Goal: Task Accomplishment & Management: Use online tool/utility

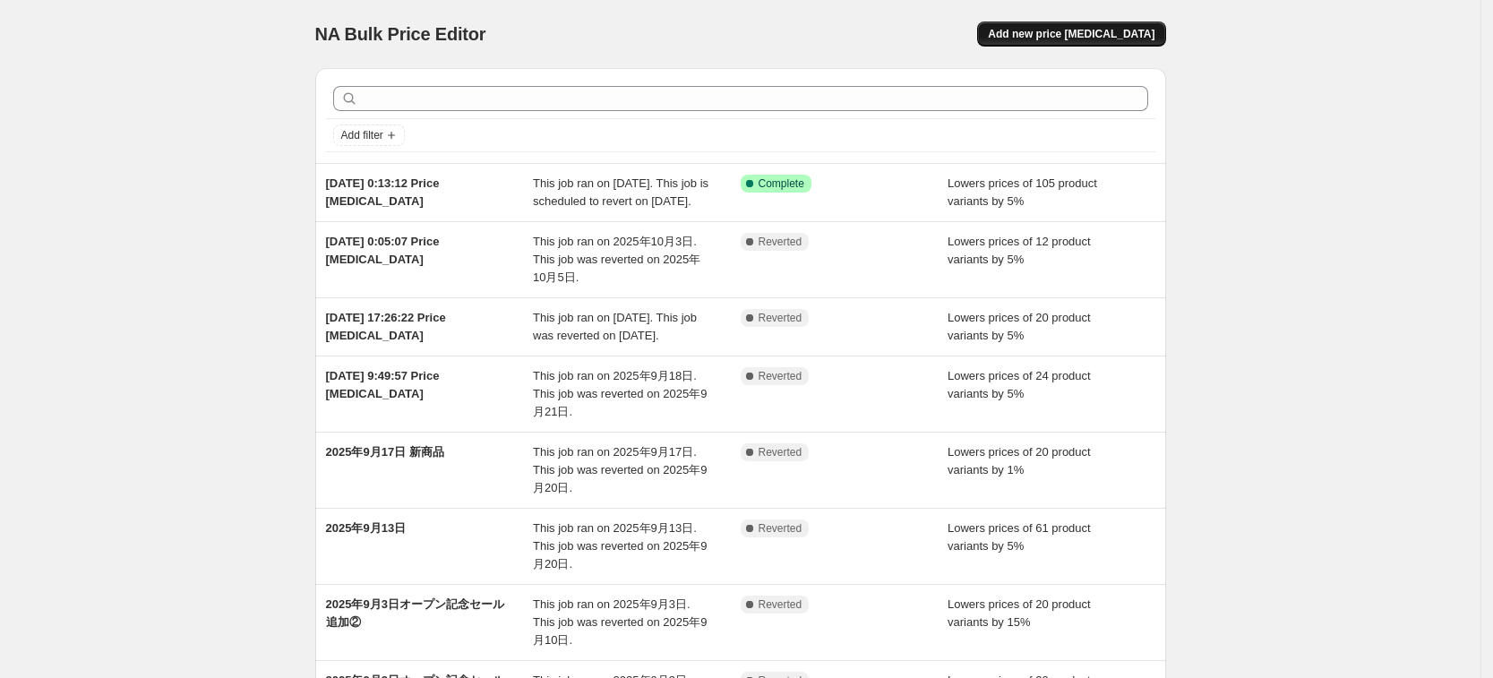
click at [1095, 37] on span "Add new price [MEDICAL_DATA]" at bounding box center [1071, 34] width 167 height 14
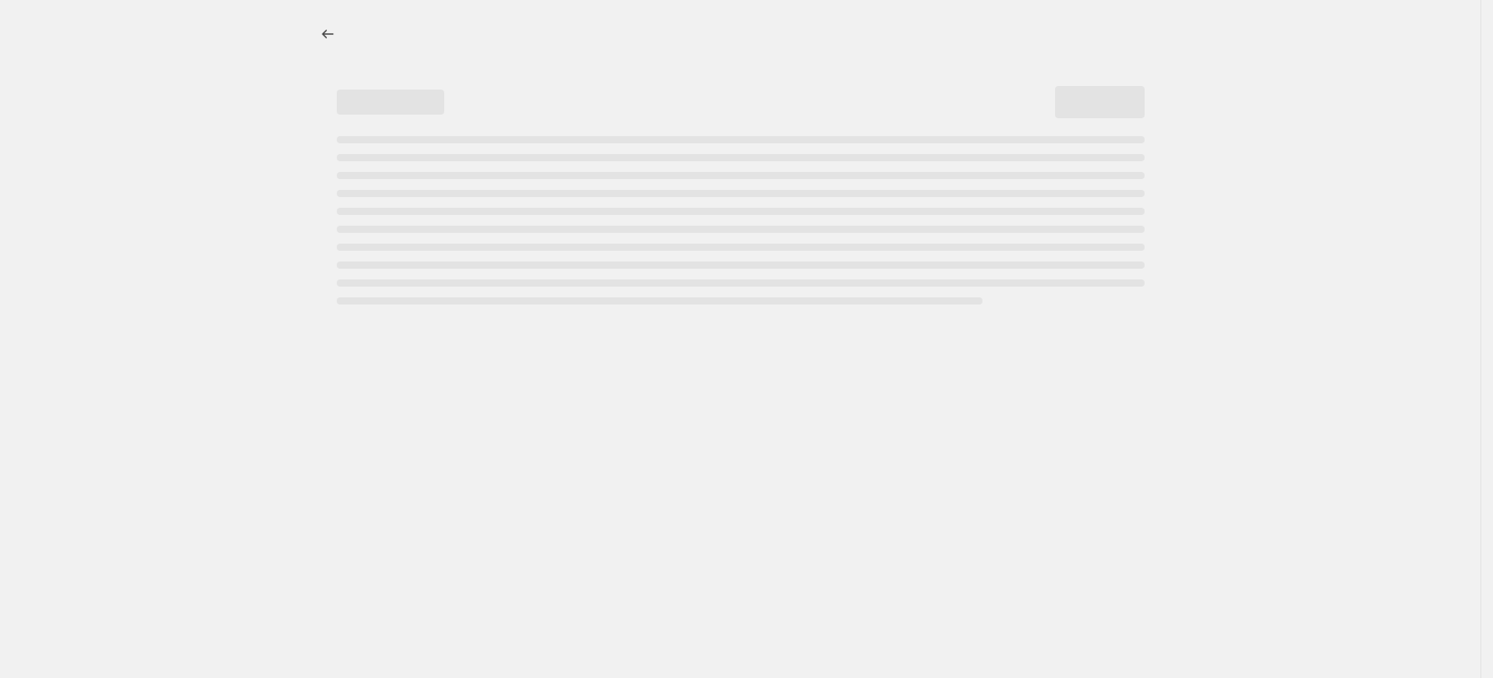
select select "percentage"
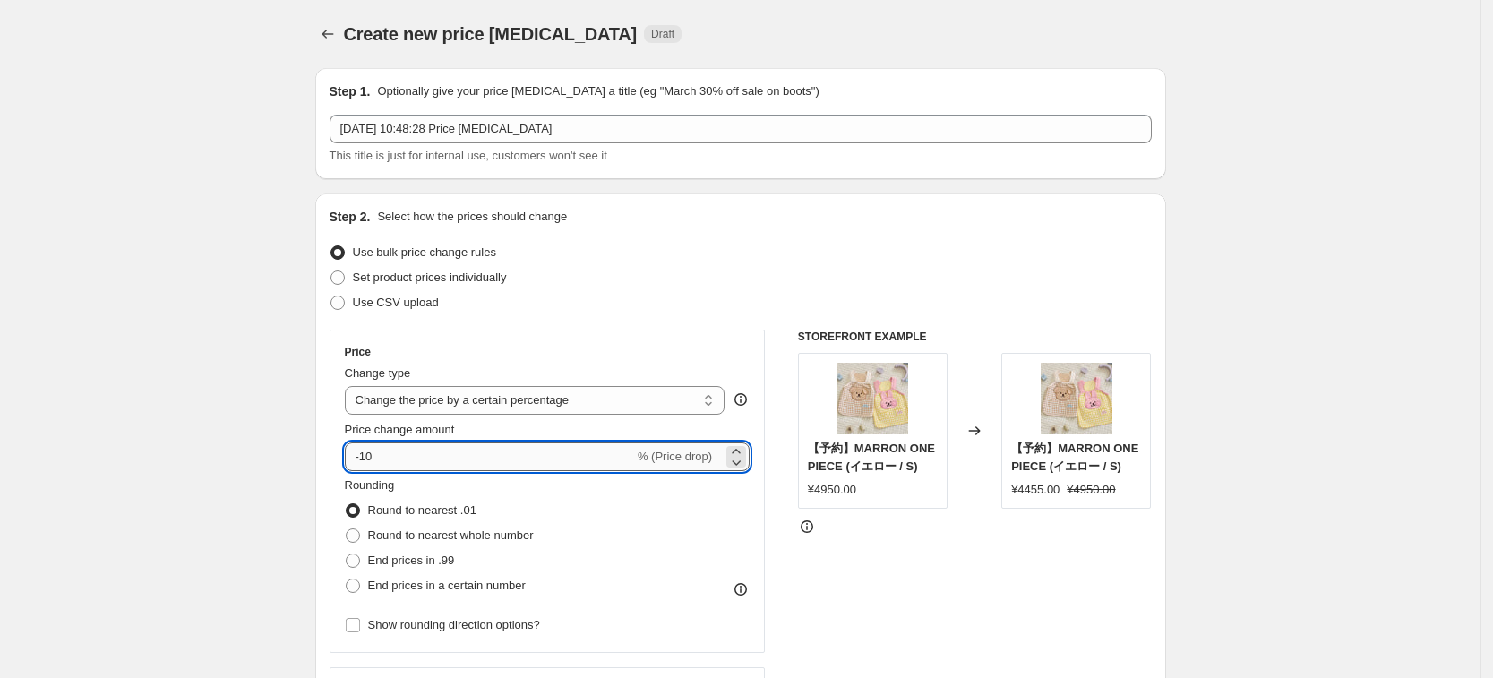
click at [398, 450] on input "-10" at bounding box center [489, 456] width 289 height 29
type input "-1"
type input "-5"
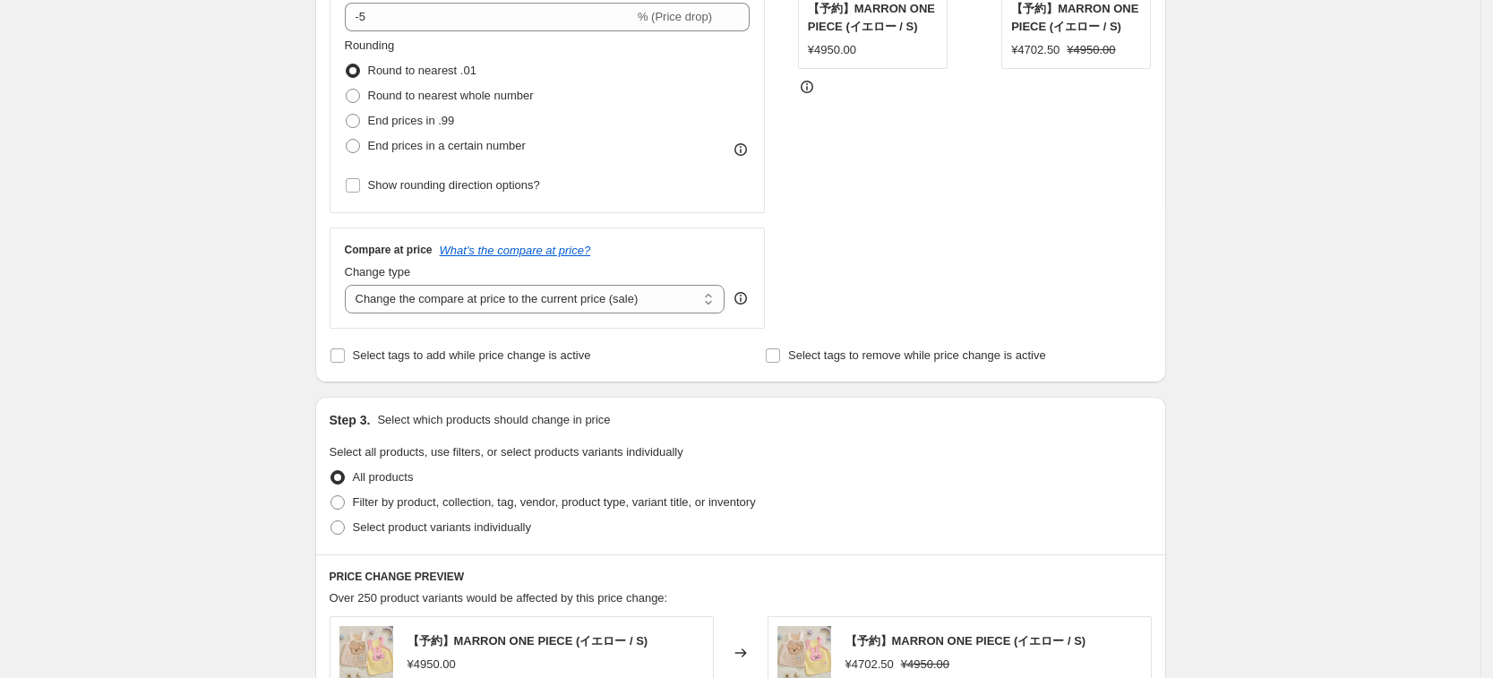
scroll to position [448, 0]
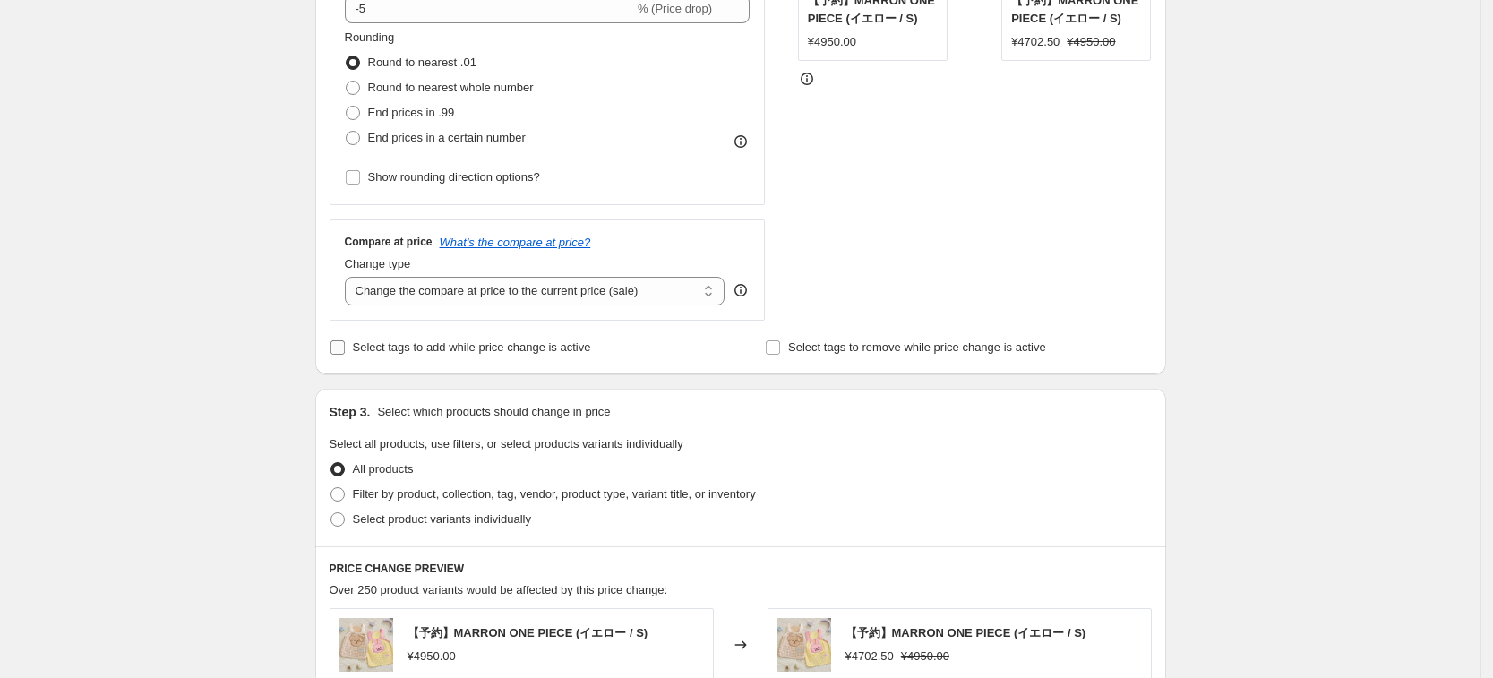
click at [421, 350] on span "Select tags to add while price change is active" at bounding box center [472, 346] width 238 height 13
click at [345, 350] on input "Select tags to add while price change is active" at bounding box center [337, 347] width 14 height 14
checkbox input "true"
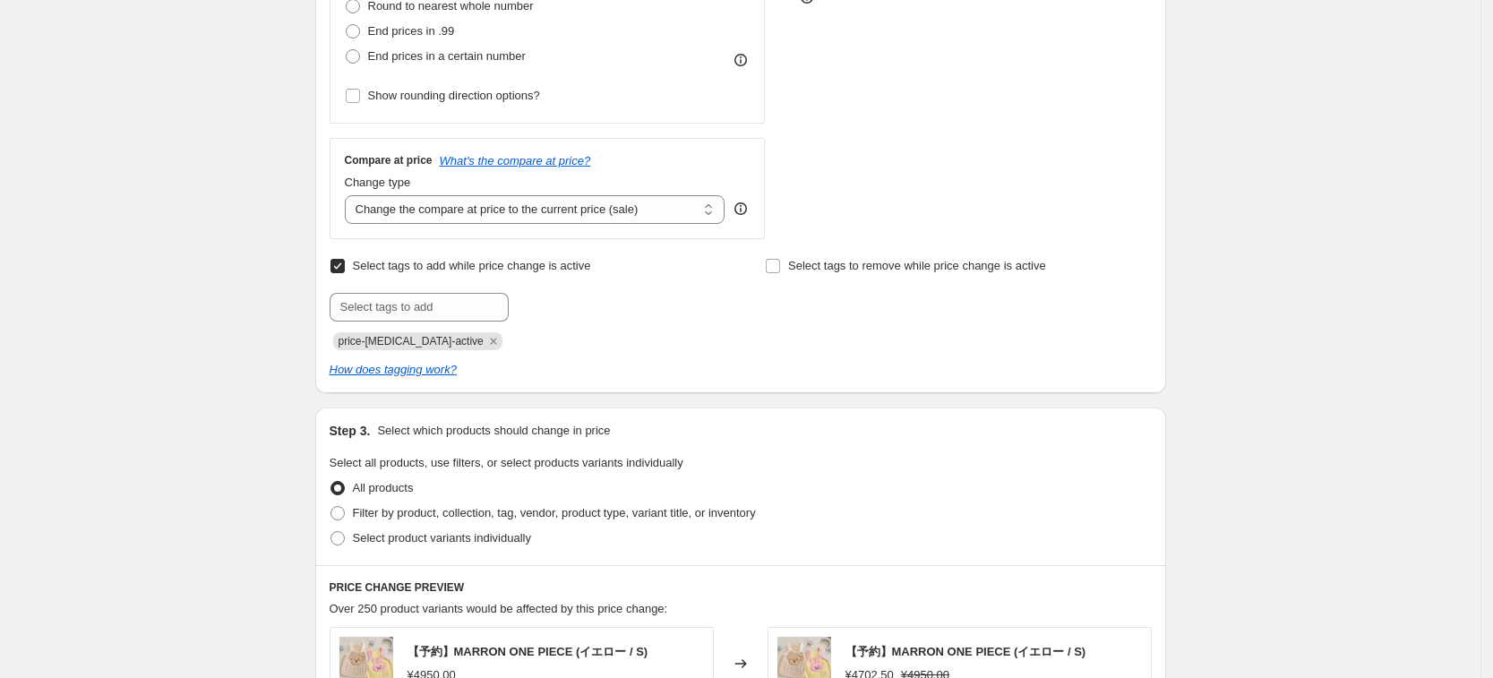
scroll to position [672, 0]
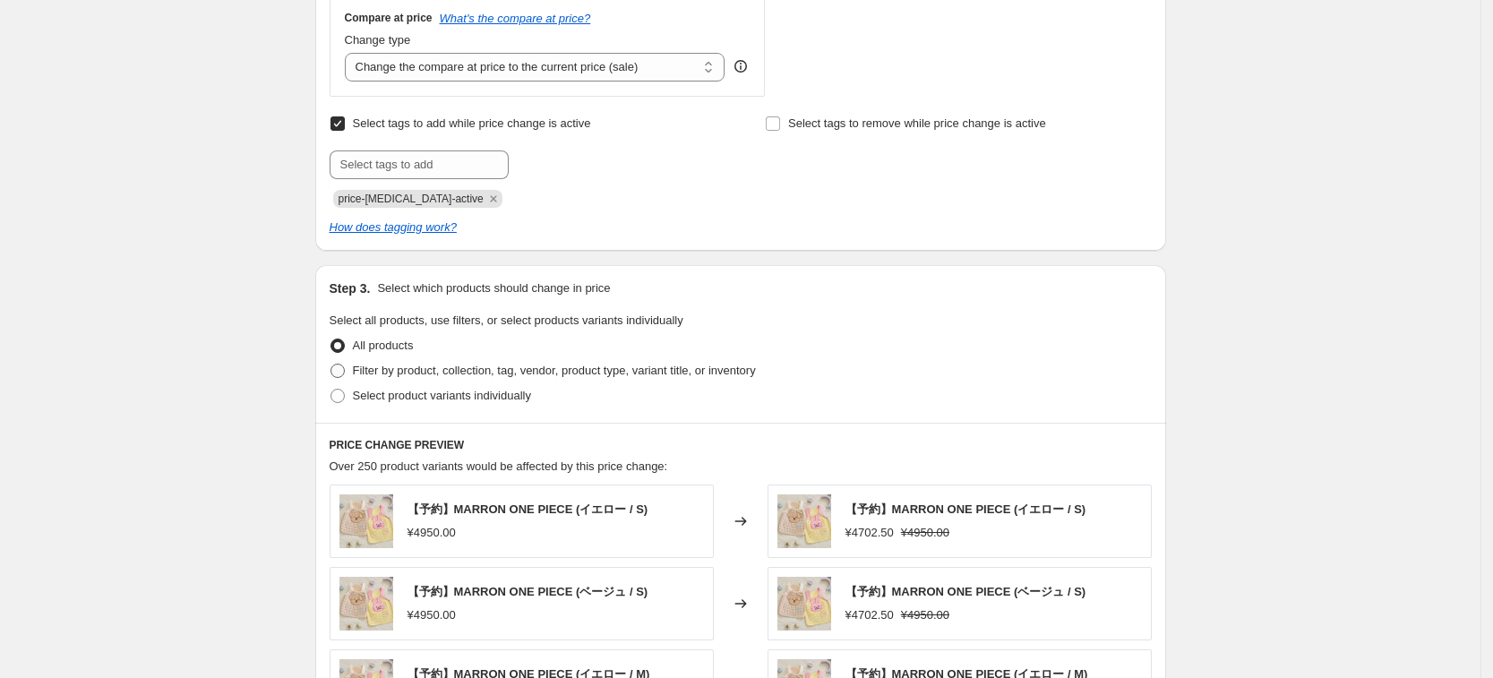
click at [482, 380] on label "Filter by product, collection, tag, vendor, product type, variant title, or inv…" at bounding box center [543, 370] width 426 height 25
click at [331, 364] on input "Filter by product, collection, tag, vendor, product type, variant title, or inv…" at bounding box center [330, 364] width 1 height 1
radio input "true"
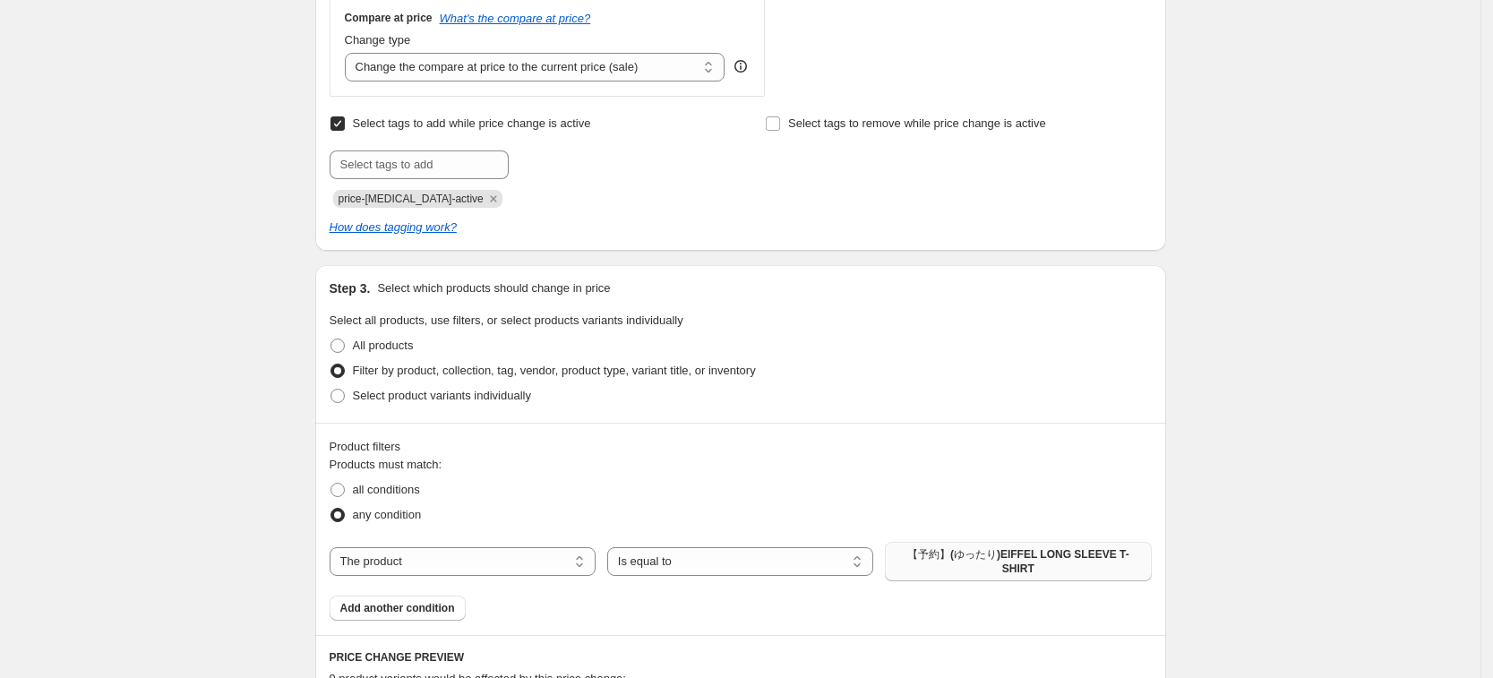
click at [990, 561] on span "【予約】(ゆったり)EIFFEL LONG SLEEVE T-SHIRT" at bounding box center [1017, 561] width 244 height 29
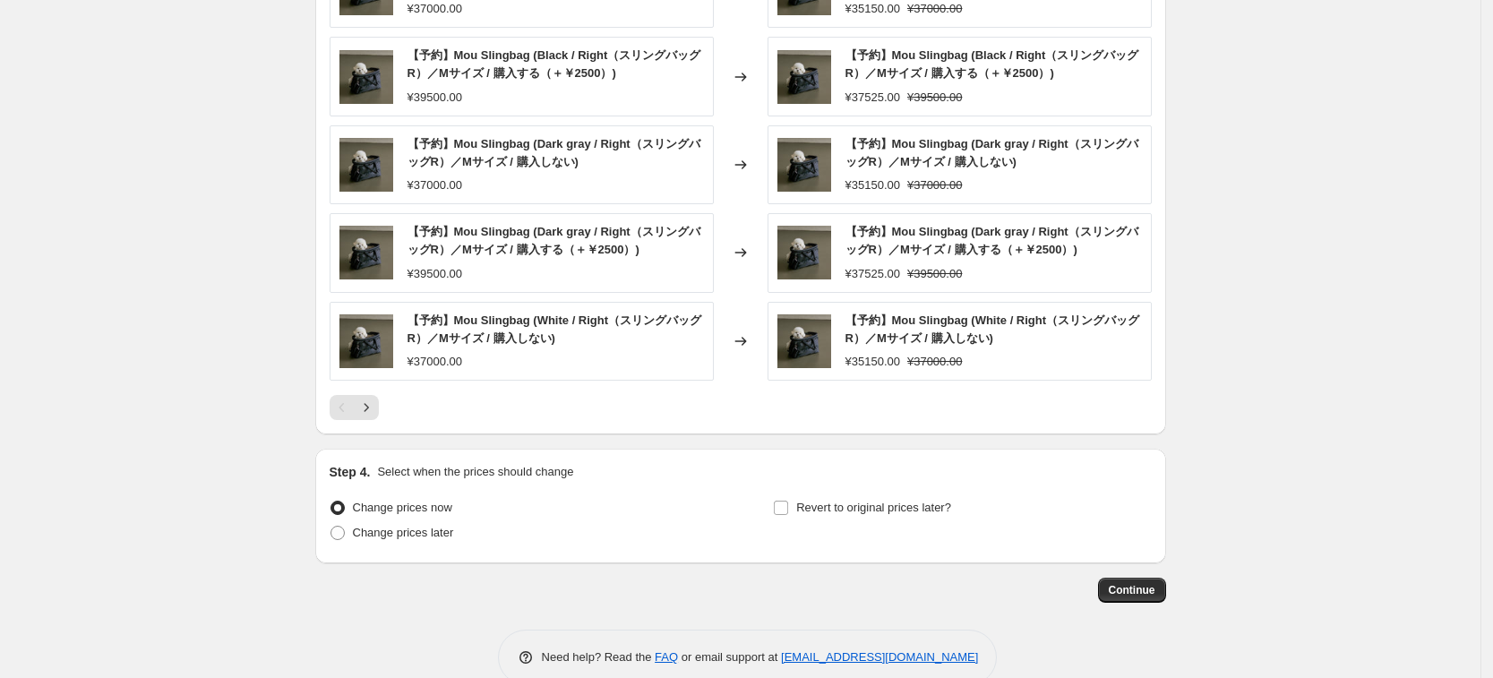
scroll to position [1443, 0]
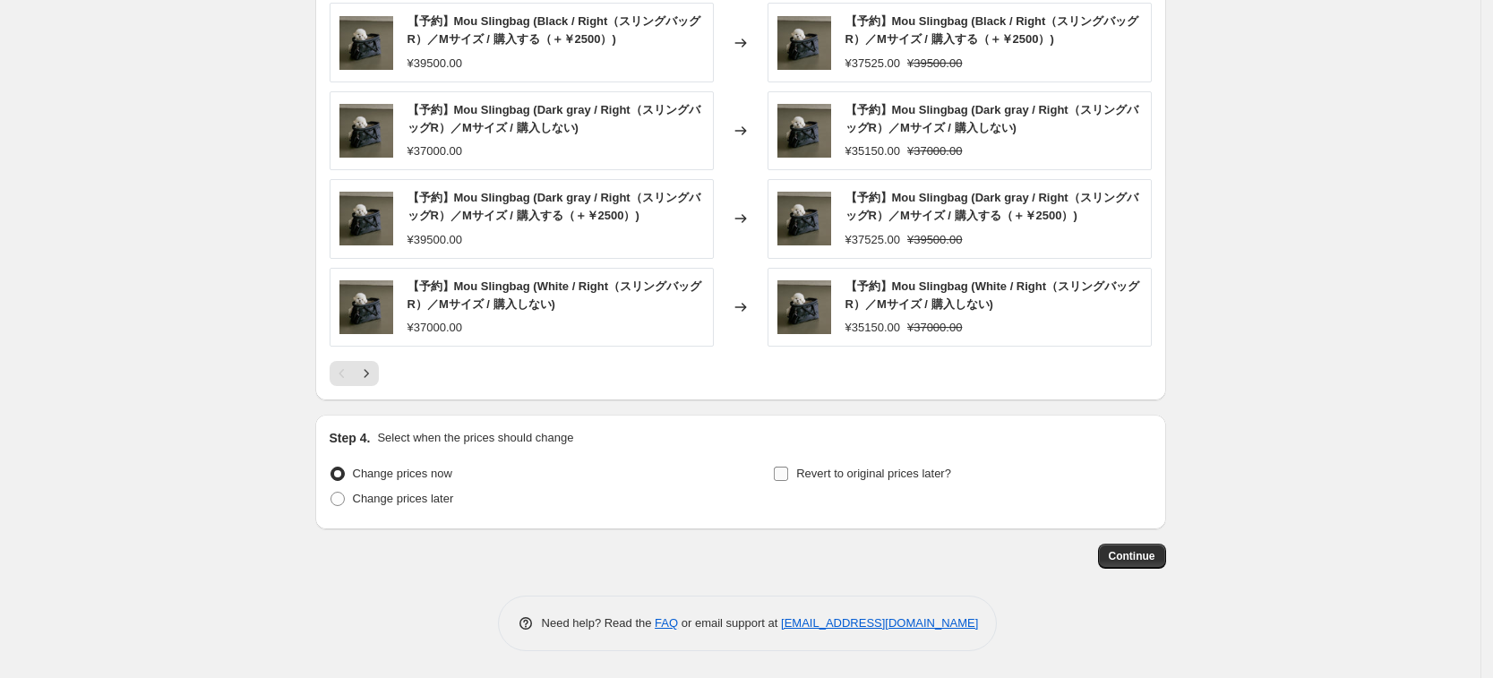
click at [894, 475] on span "Revert to original prices later?" at bounding box center [873, 473] width 155 height 13
click at [788, 475] on input "Revert to original prices later?" at bounding box center [781, 474] width 14 height 14
checkbox input "true"
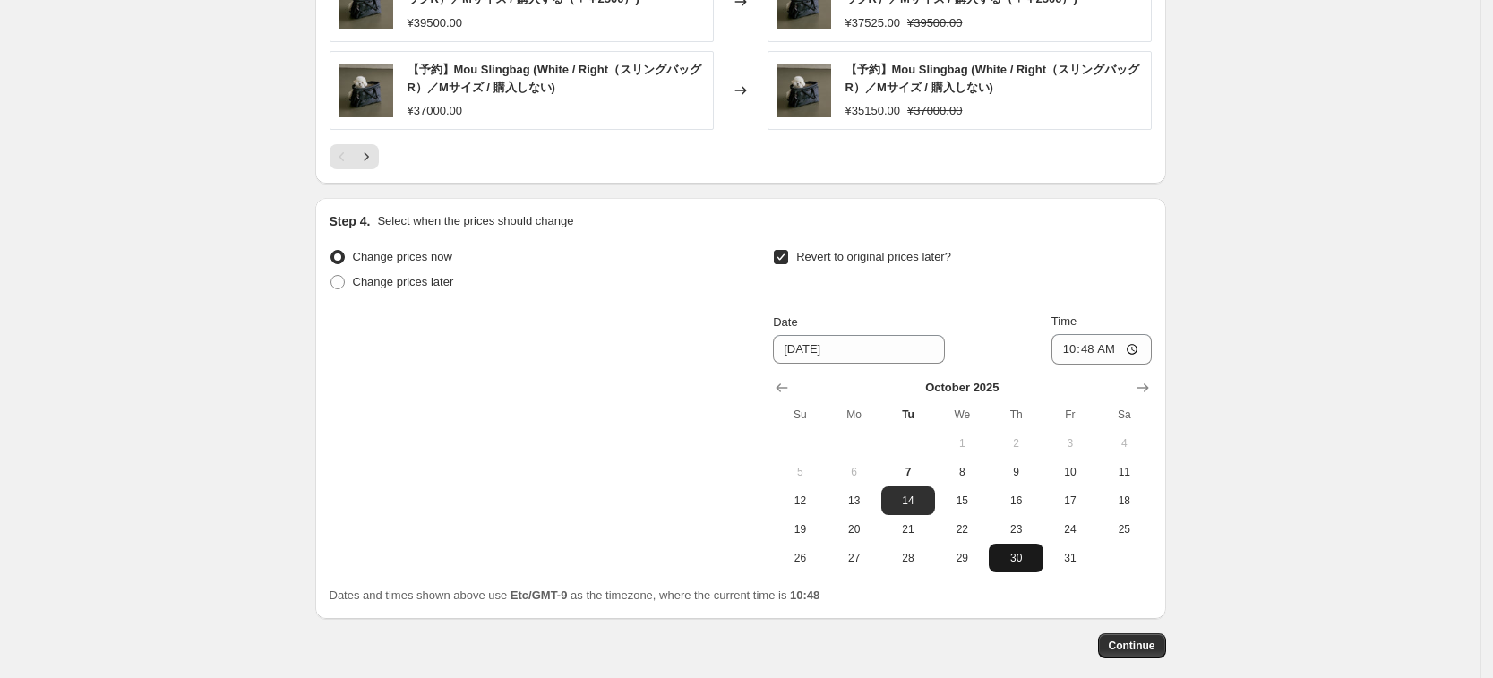
scroll to position [1667, 0]
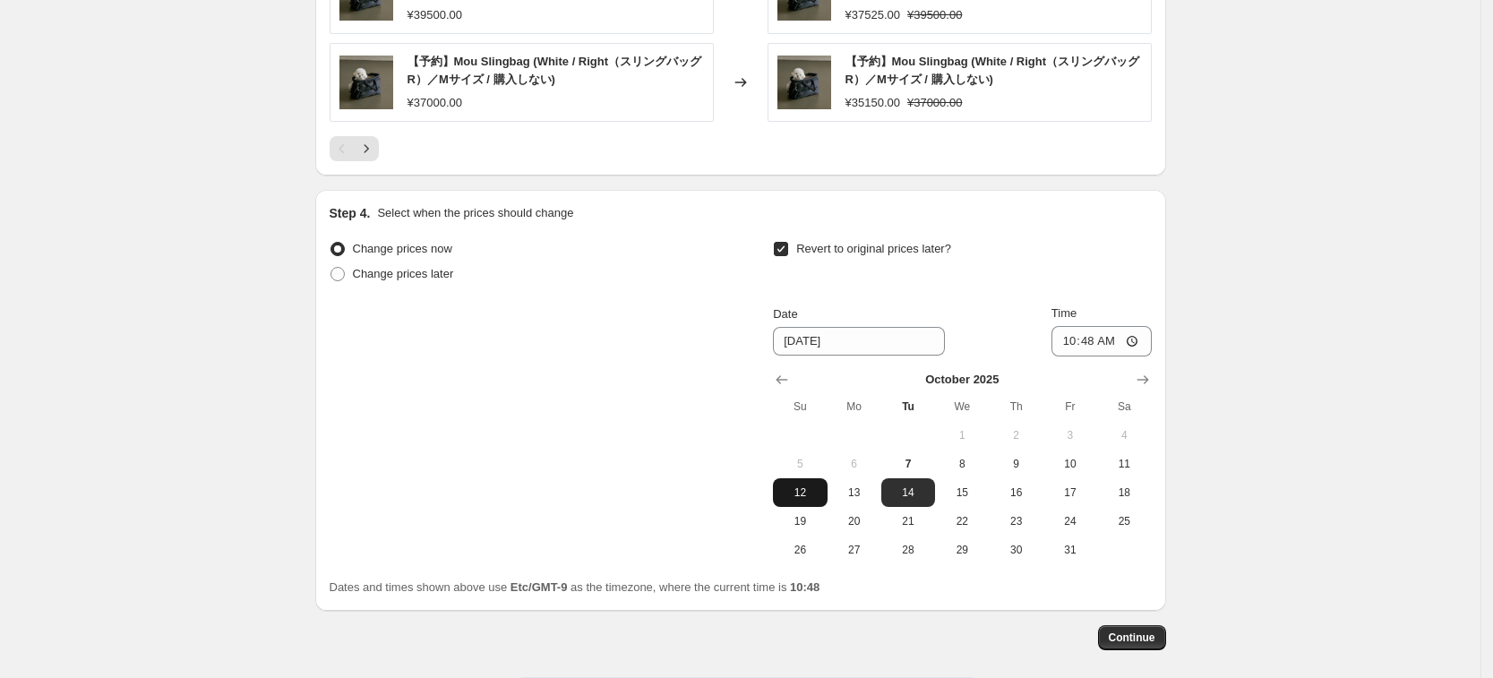
click at [800, 487] on span "12" at bounding box center [799, 492] width 39 height 14
type input "[DATE]"
click at [1102, 340] on input "10:48" at bounding box center [1101, 341] width 100 height 30
type input "23:59"
click at [1135, 633] on span "Continue" at bounding box center [1132, 637] width 47 height 14
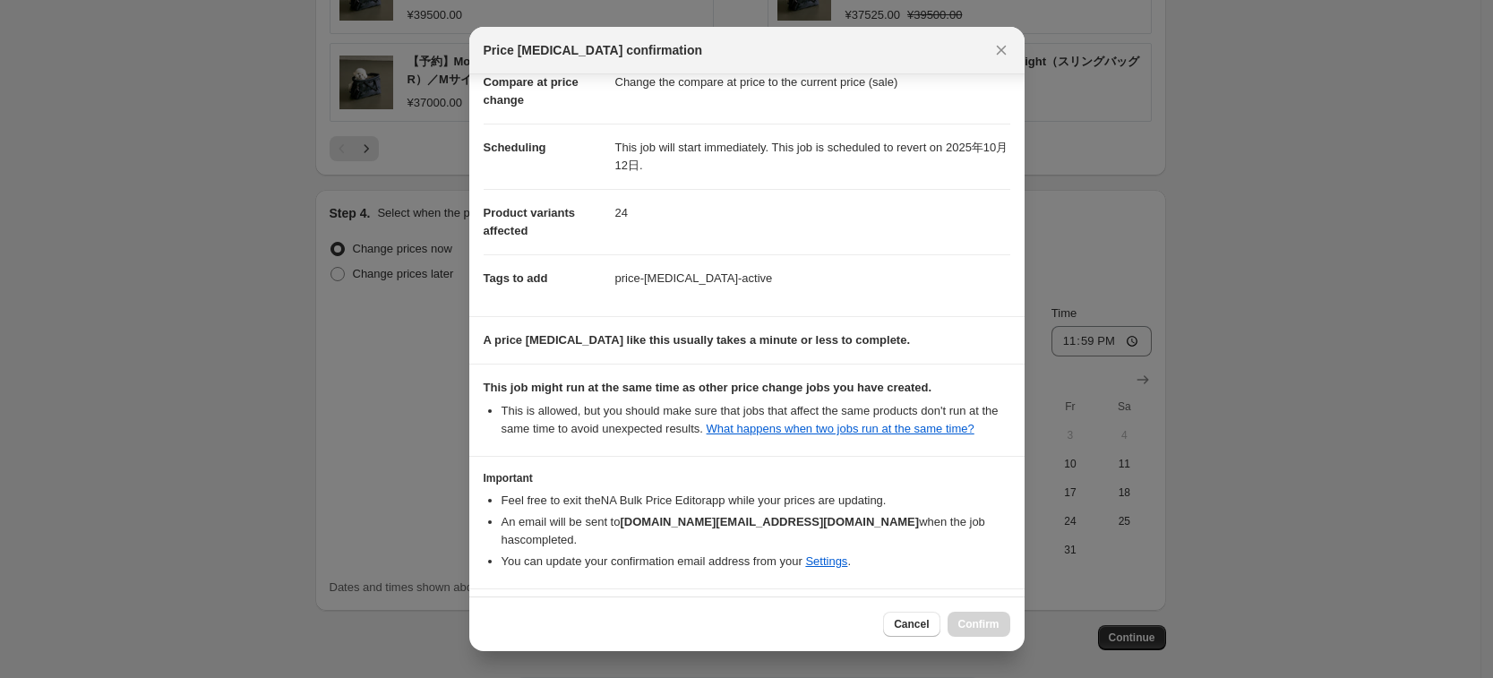
scroll to position [141, 0]
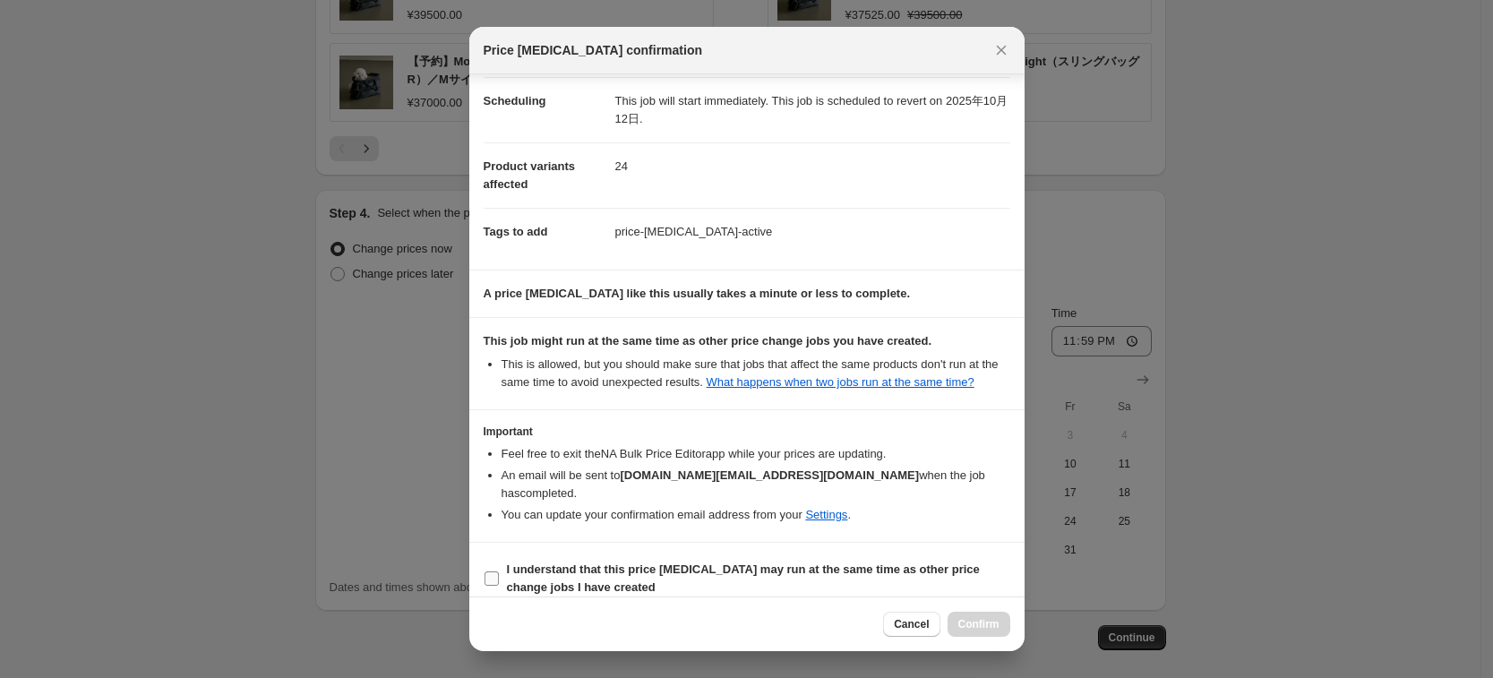
click at [586, 570] on b "I understand that this price [MEDICAL_DATA] may run at the same time as other p…" at bounding box center [743, 577] width 473 height 31
click at [499, 571] on input "I understand that this price [MEDICAL_DATA] may run at the same time as other p…" at bounding box center [491, 578] width 14 height 14
checkbox input "true"
click at [1000, 615] on button "Confirm" at bounding box center [978, 624] width 63 height 25
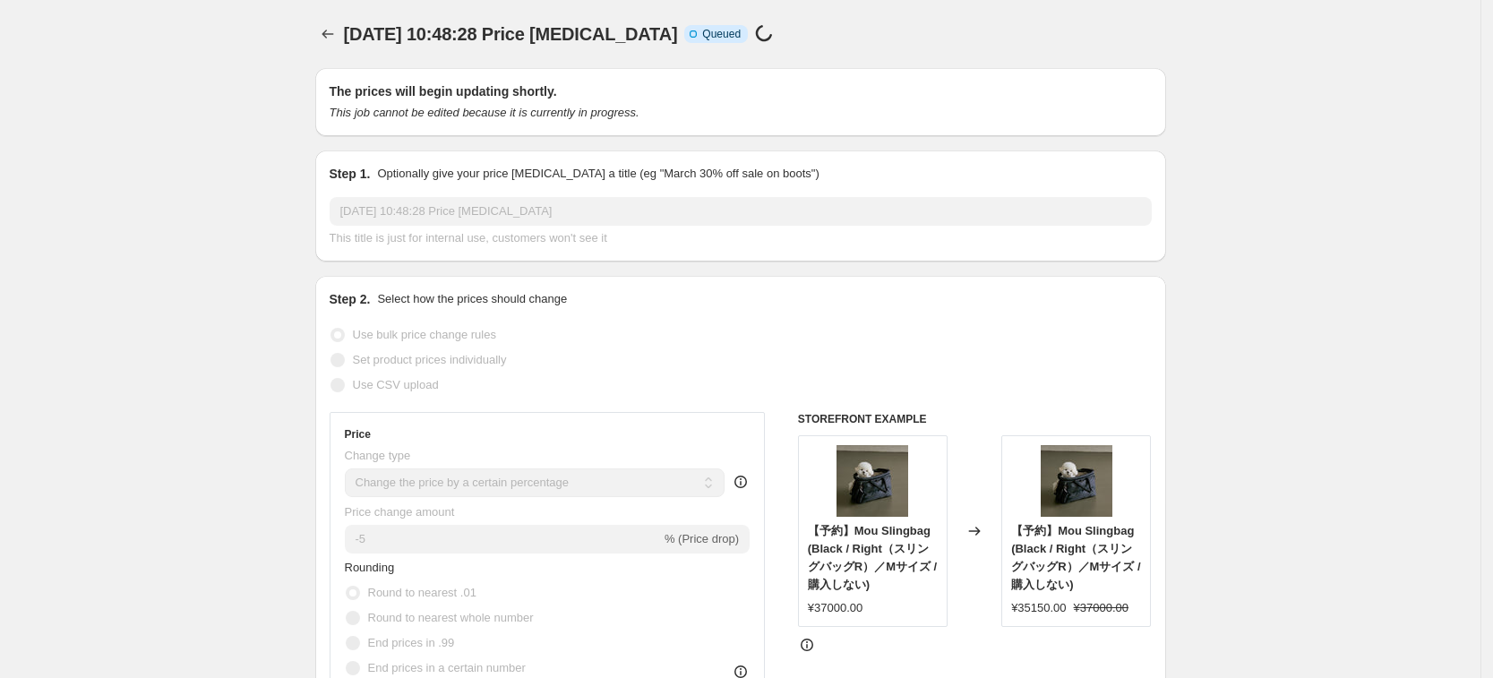
scroll to position [1667, 0]
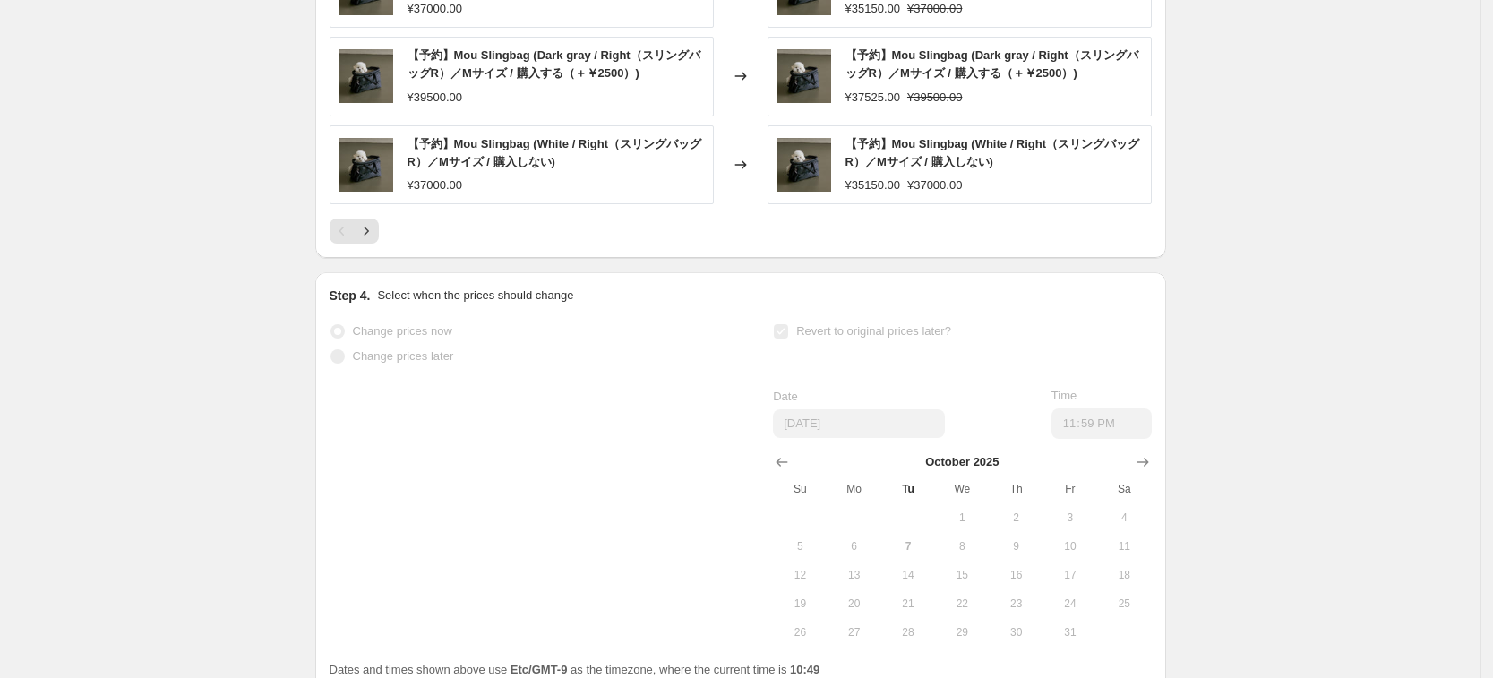
select select "percentage"
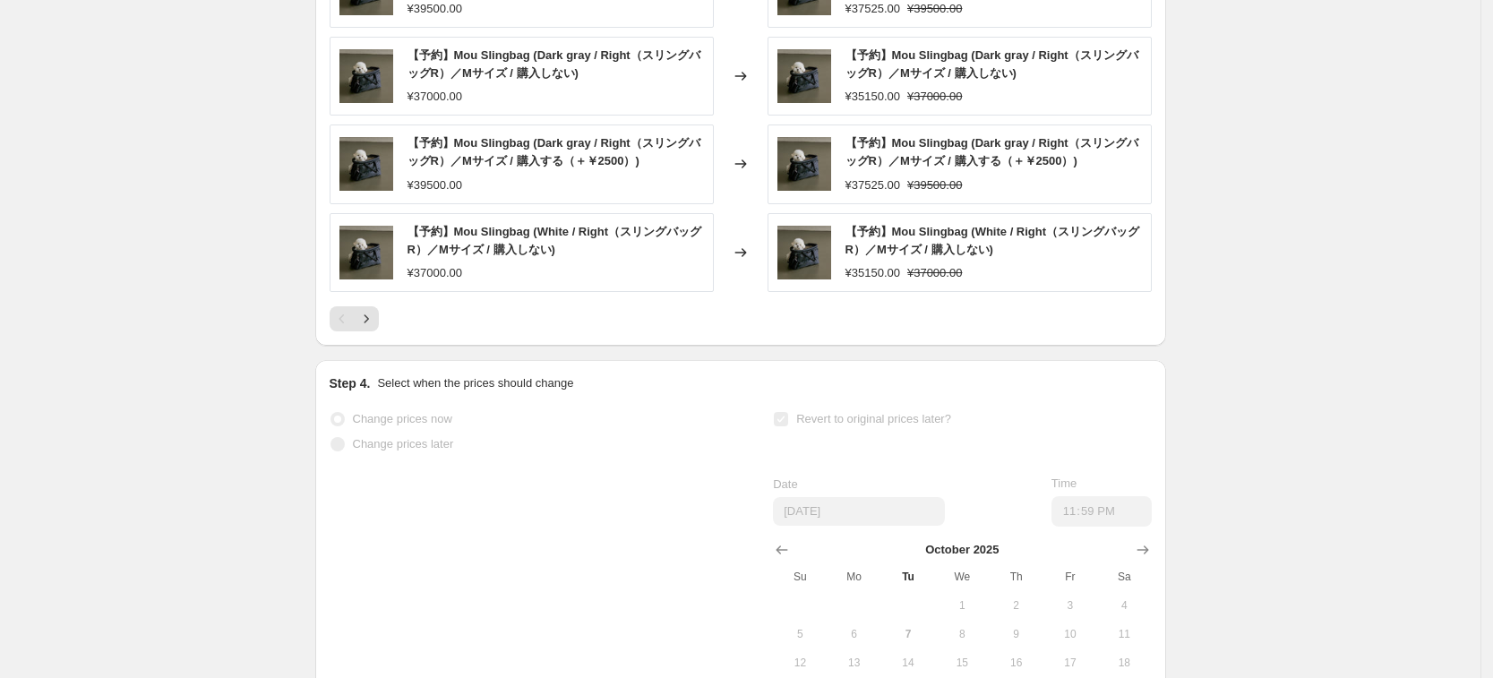
scroll to position [0, 0]
